Goal: Task Accomplishment & Management: Manage account settings

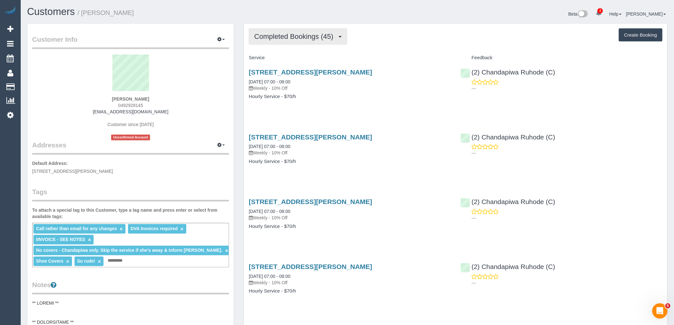
click at [277, 39] on span "Completed Bookings (45)" at bounding box center [295, 36] width 82 height 8
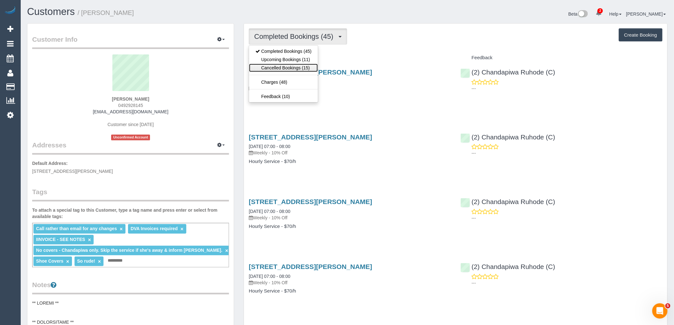
click at [292, 71] on link "Cancelled Bookings (15)" at bounding box center [283, 68] width 69 height 8
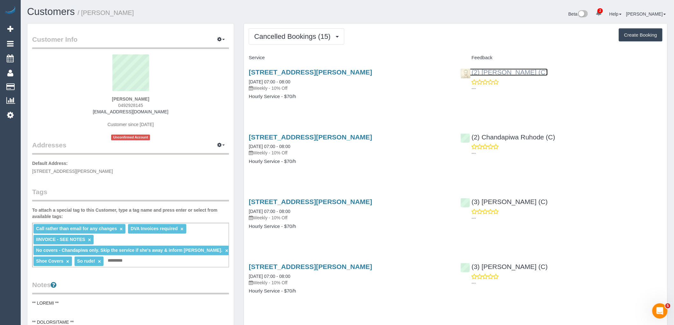
click at [505, 75] on link "(2) Uzair Saleem (C)" at bounding box center [503, 71] width 87 height 7
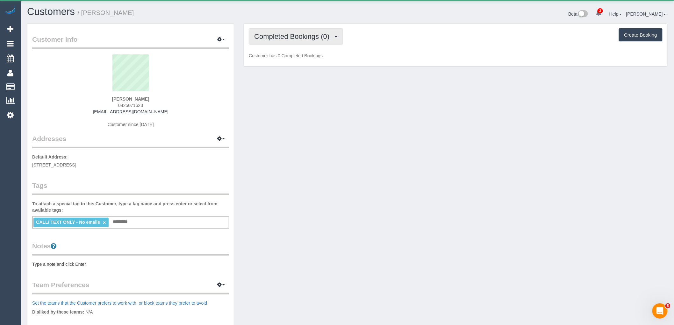
click at [285, 35] on span "Completed Bookings (0)" at bounding box center [293, 36] width 78 height 8
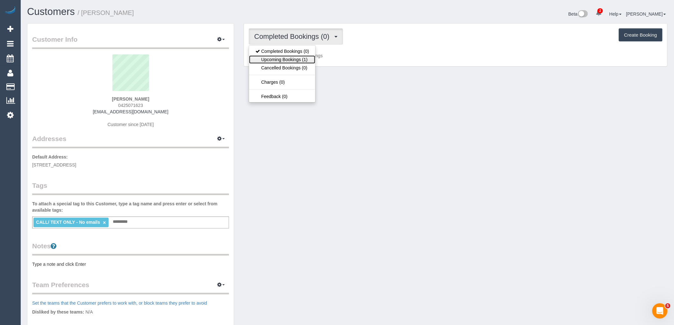
click at [296, 58] on link "Upcoming Bookings (1)" at bounding box center [282, 59] width 66 height 8
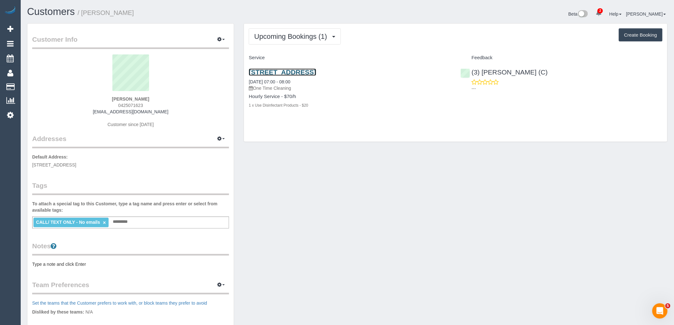
click at [316, 72] on link "442 St Kilda Road, 904, Melbourne, VIC 3004" at bounding box center [282, 71] width 67 height 7
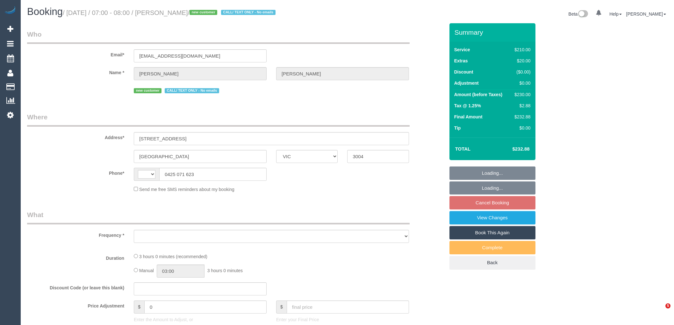
select select "VIC"
select select "object:387"
select select "string:stripe-pm_1SCVDP2GScqysDRVHd24KDTA"
select select "180"
select select "number:28"
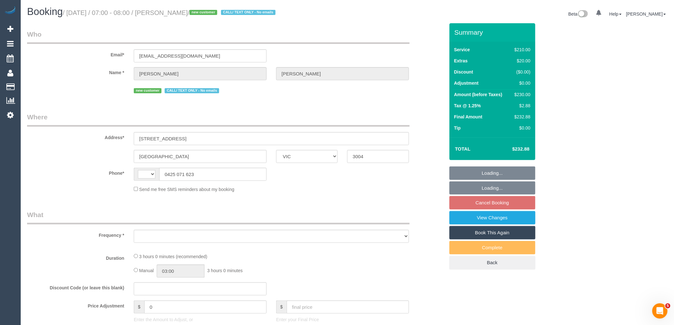
select select "number:14"
select select "number:20"
select select "number:25"
select select "number:26"
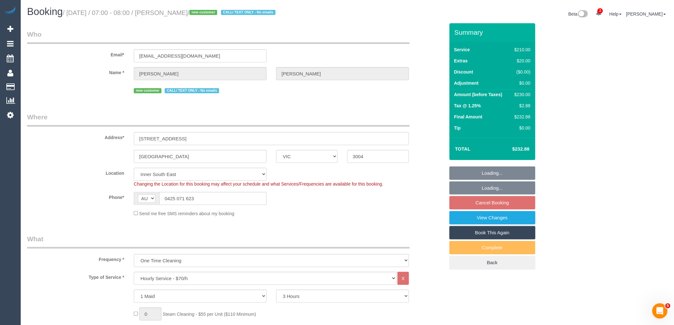
select select "string:AU"
select select "object:1569"
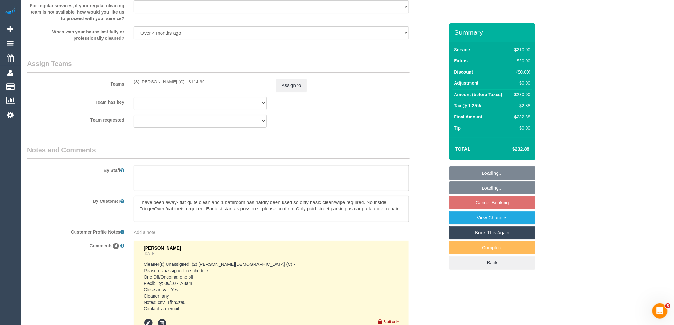
scroll to position [1151, 0]
